Goal: Task Accomplishment & Management: Use online tool/utility

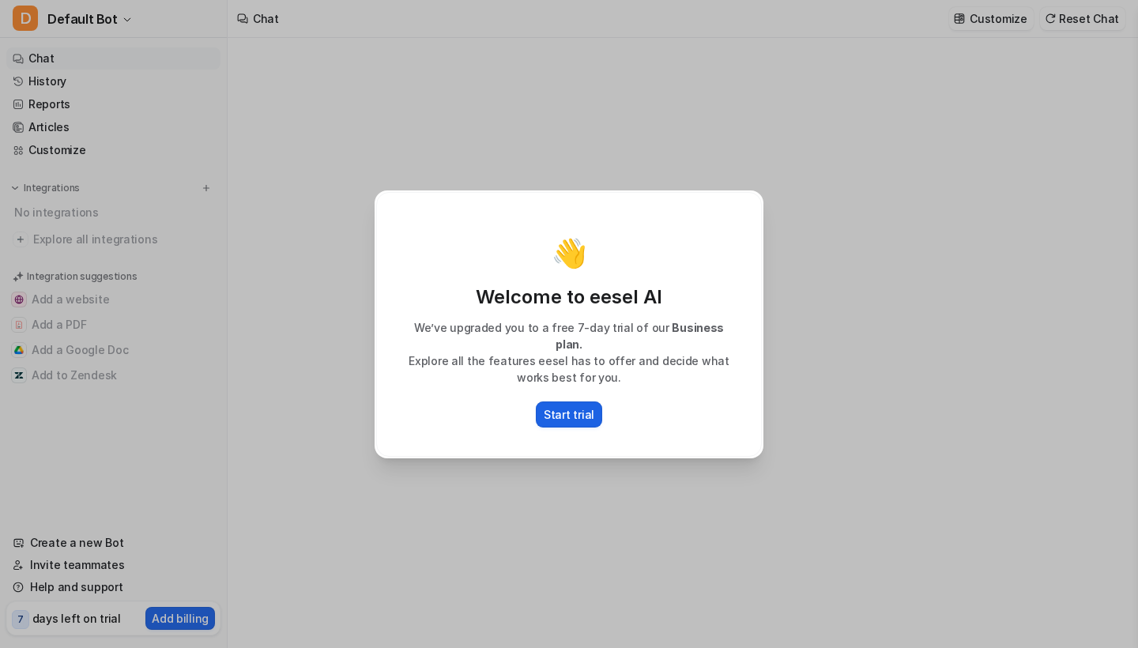
click at [573, 409] on p "Start trial" at bounding box center [568, 414] width 51 height 17
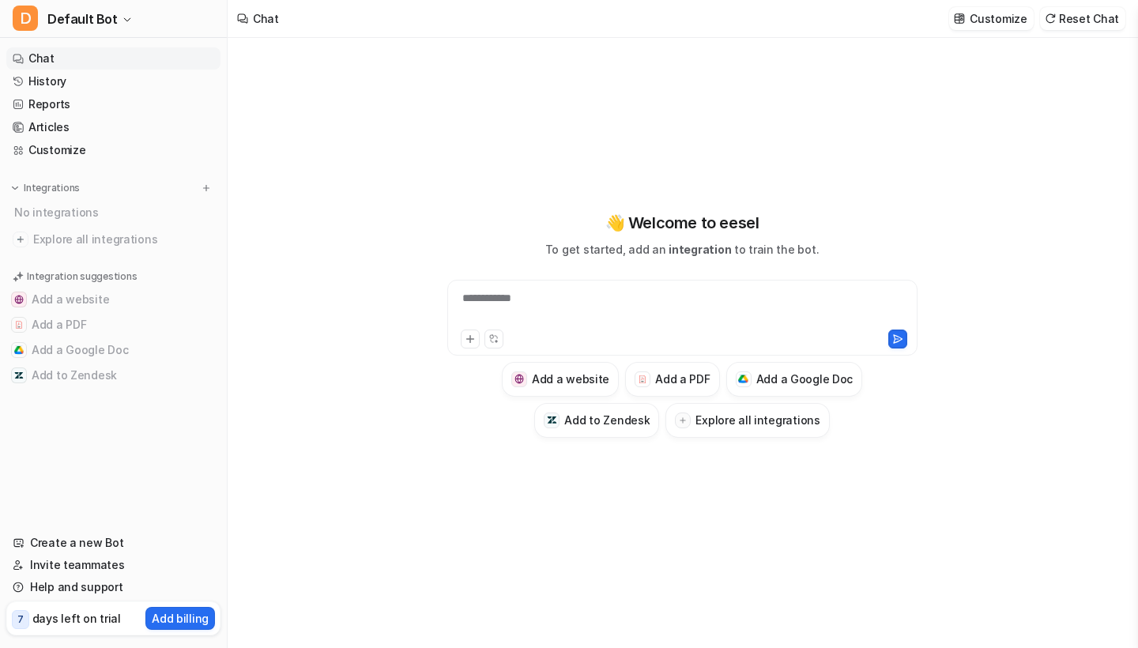
click at [562, 291] on div "**********" at bounding box center [682, 308] width 462 height 36
click at [672, 378] on h3 "Add a PDF" at bounding box center [682, 378] width 55 height 17
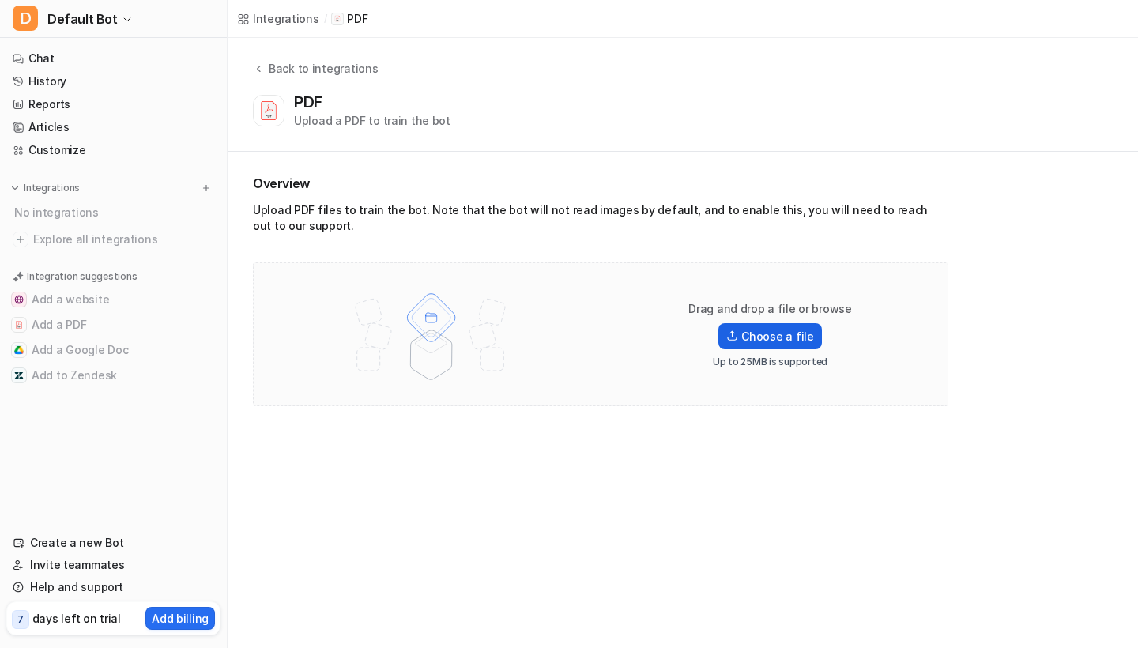
click at [773, 334] on label "Choose a file" at bounding box center [769, 336] width 103 height 26
click at [0, 0] on input "Choose a file" at bounding box center [0, 0] width 0 height 0
click at [779, 328] on label "Choose a file" at bounding box center [769, 336] width 103 height 26
click at [0, 0] on input "Choose a file" at bounding box center [0, 0] width 0 height 0
click at [736, 337] on img at bounding box center [732, 335] width 12 height 11
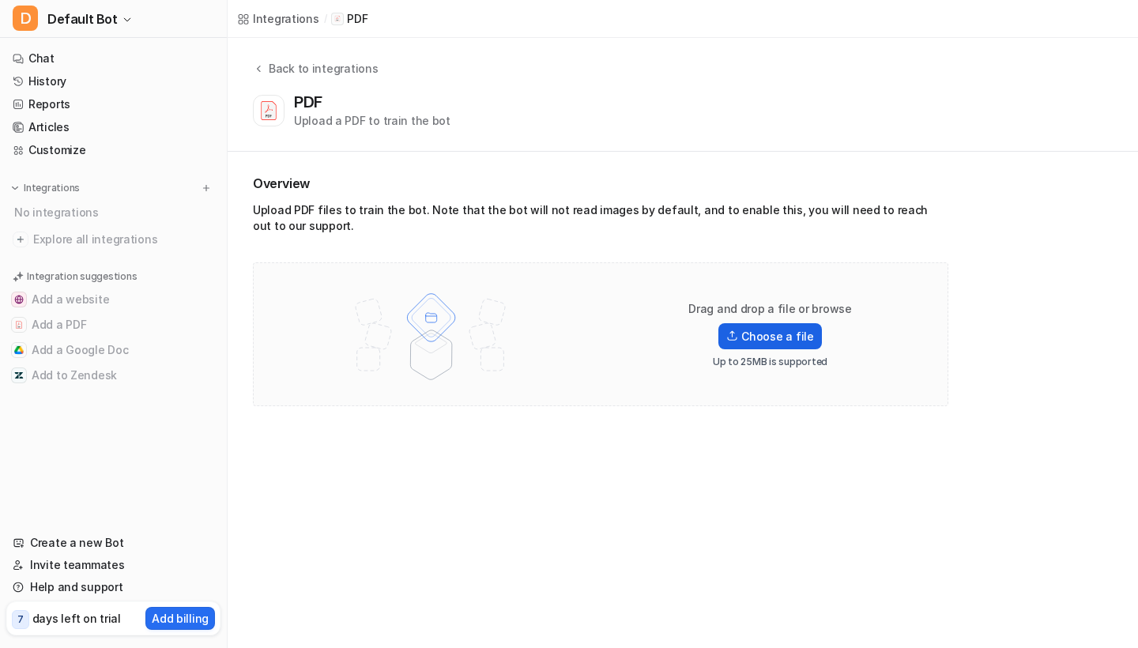
click at [0, 0] on input "Choose a file" at bounding box center [0, 0] width 0 height 0
click at [199, 389] on icon at bounding box center [197, 388] width 7 height 4
click at [186, 494] on div "1 task in progress" at bounding box center [113, 491] width 211 height 29
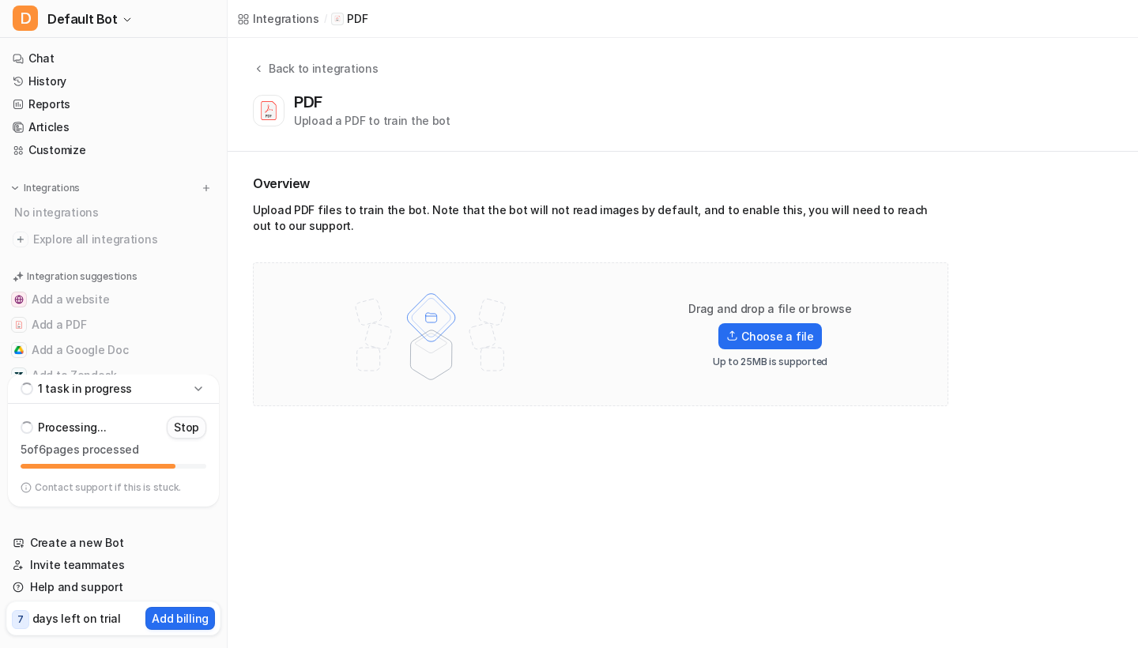
click at [193, 431] on p "Stop" at bounding box center [186, 427] width 25 height 16
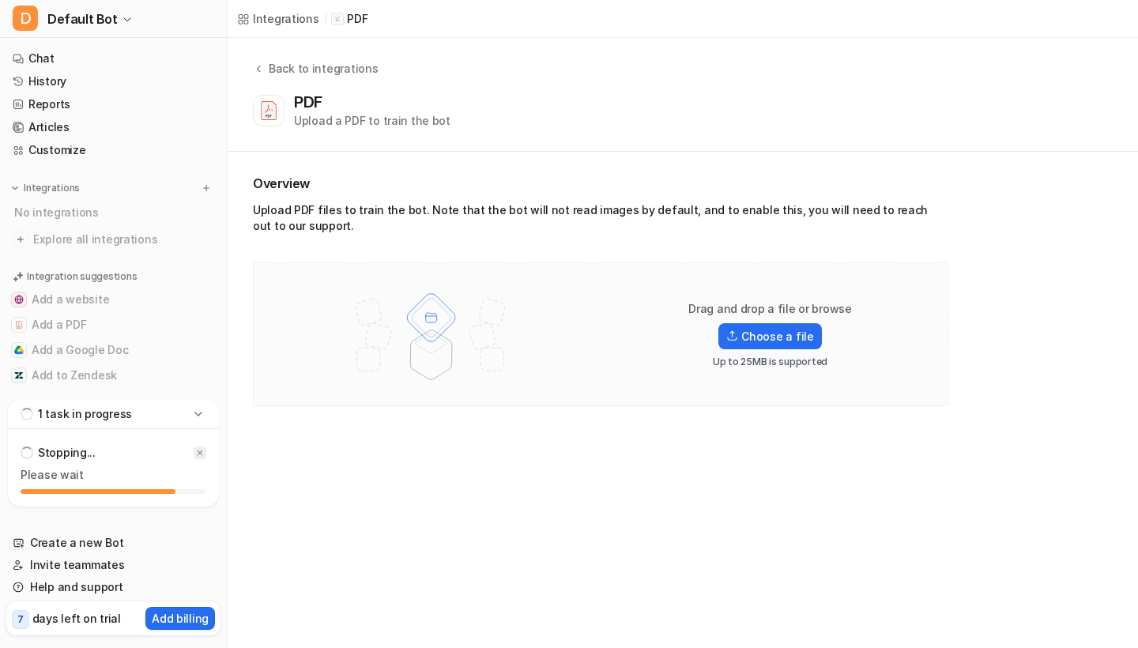
click at [202, 449] on icon at bounding box center [199, 452] width 9 height 9
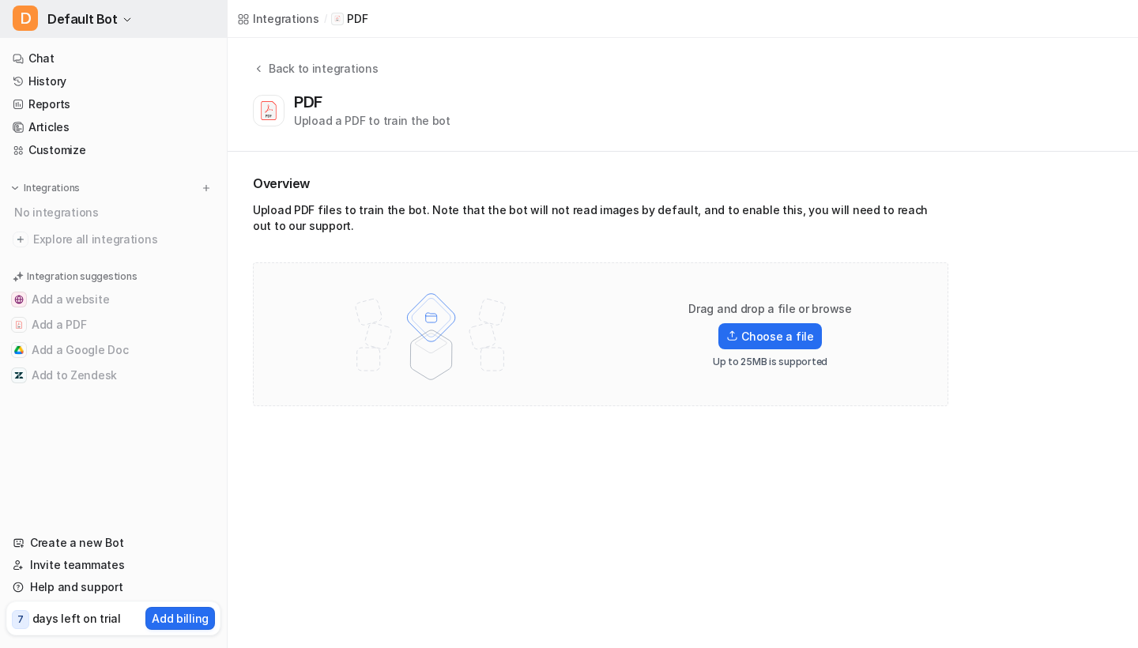
click at [132, 23] on button "D Default Bot" at bounding box center [113, 19] width 227 height 38
